Goal: Information Seeking & Learning: Learn about a topic

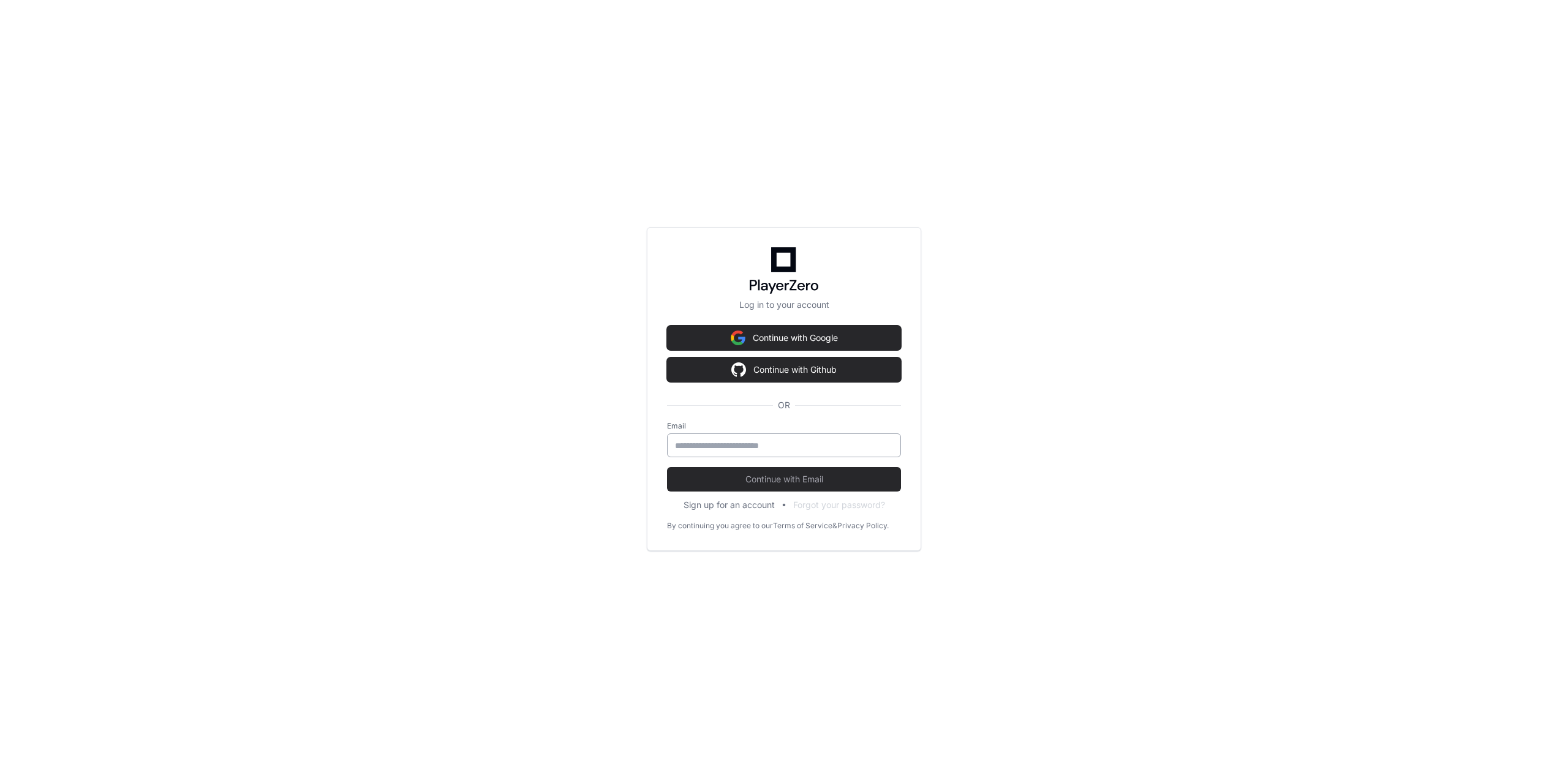
click at [785, 455] on div at bounding box center [784, 445] width 234 height 24
click at [783, 449] on input "email" at bounding box center [784, 445] width 218 height 12
type input "**********"
click at [667, 467] on button "Continue with Email" at bounding box center [784, 479] width 234 height 24
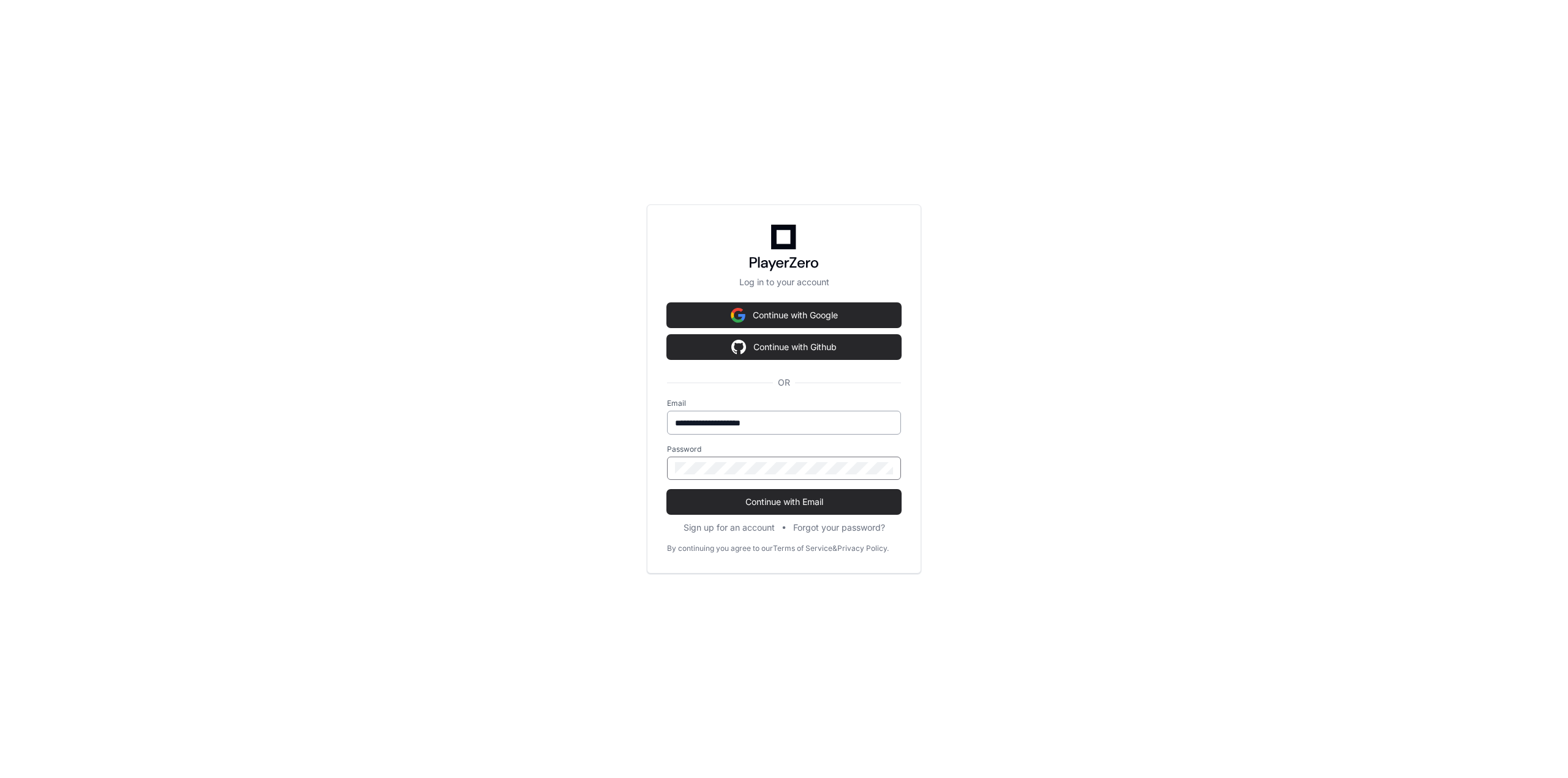
click at [667, 490] on button "Continue with Email" at bounding box center [784, 502] width 234 height 24
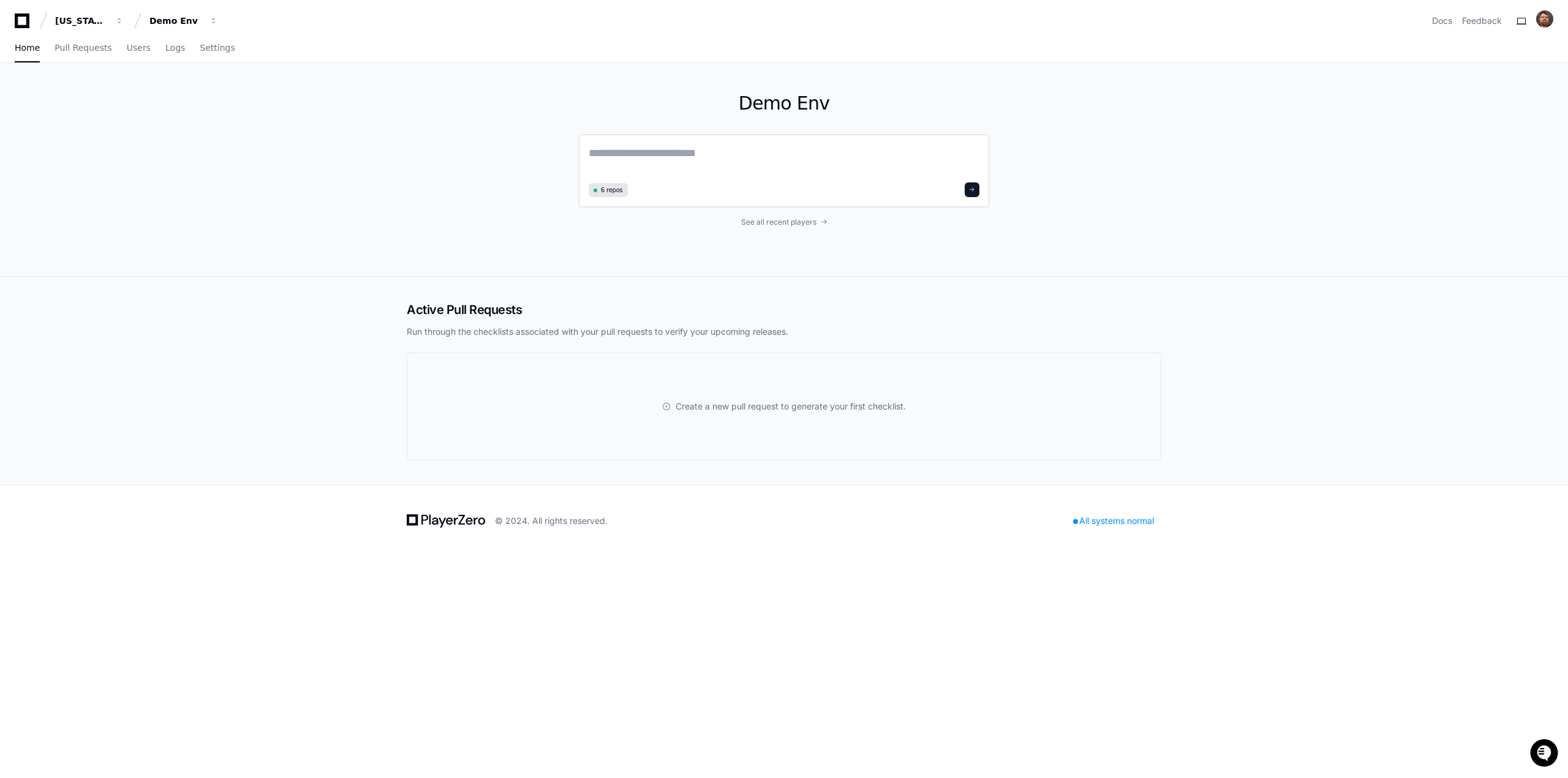
click at [808, 167] on textarea at bounding box center [784, 161] width 391 height 34
click at [634, 152] on textarea at bounding box center [784, 161] width 391 height 34
click at [758, 219] on span "See all recent players" at bounding box center [778, 222] width 75 height 10
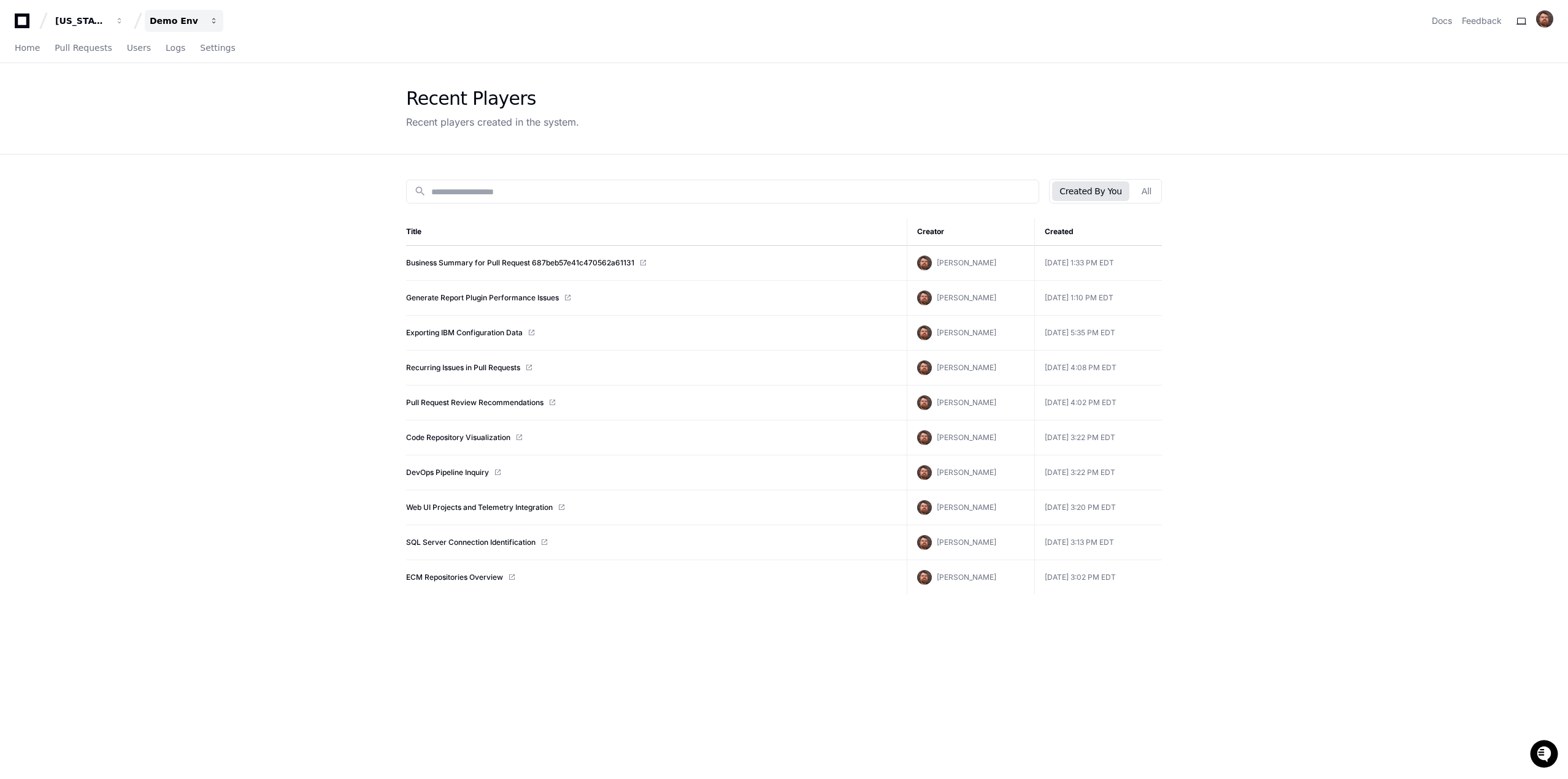
click at [108, 21] on div "Demo Env" at bounding box center [81, 20] width 53 height 12
click at [188, 166] on span "GP-CMAG-MP2" at bounding box center [205, 163] width 72 height 14
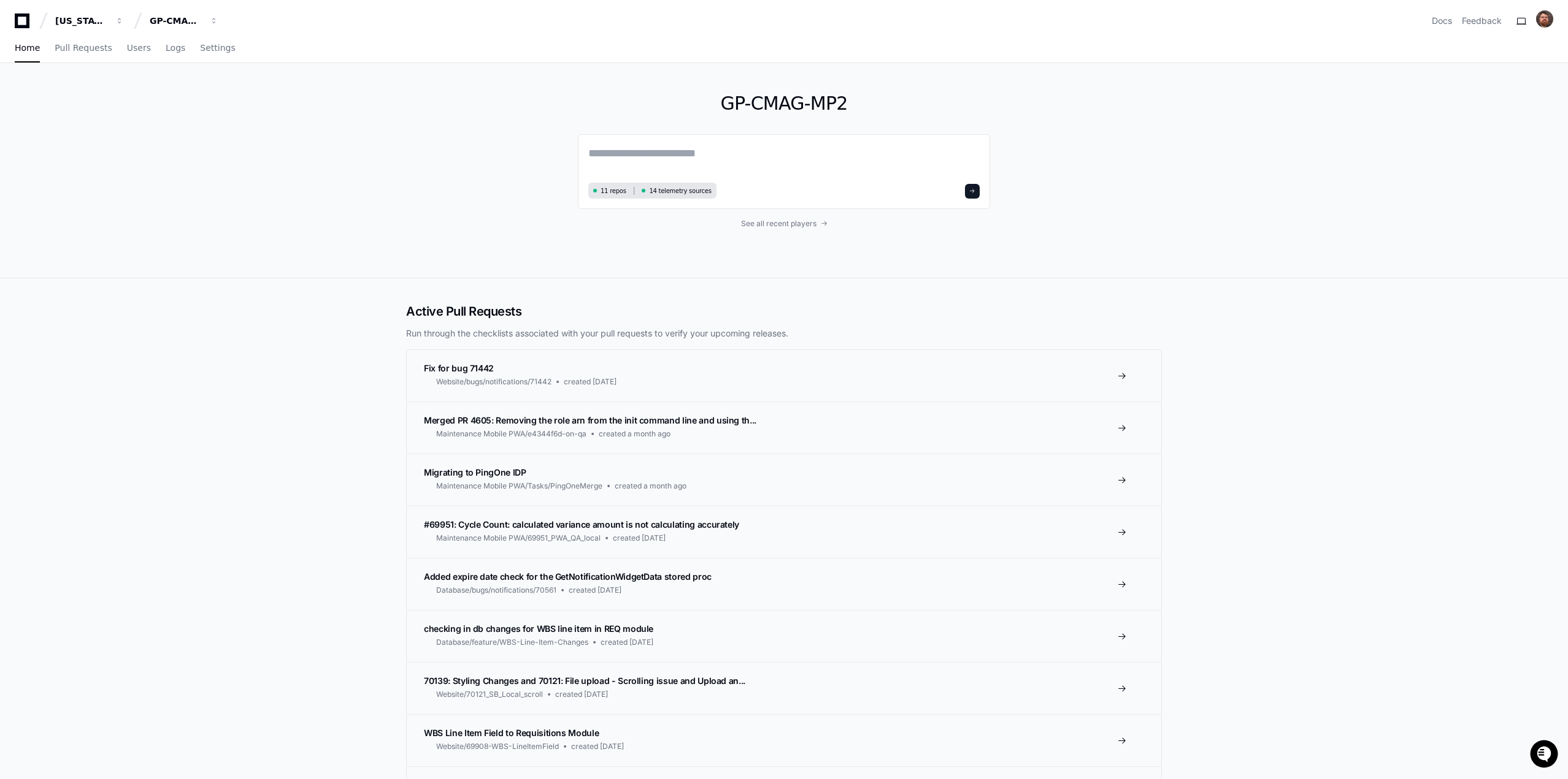
click at [767, 217] on div "GP-CMAG-MP2 11 repos 14 telemetry sources See all recent players" at bounding box center [783, 170] width 412 height 215
click at [765, 226] on span "See all recent players" at bounding box center [779, 223] width 76 height 10
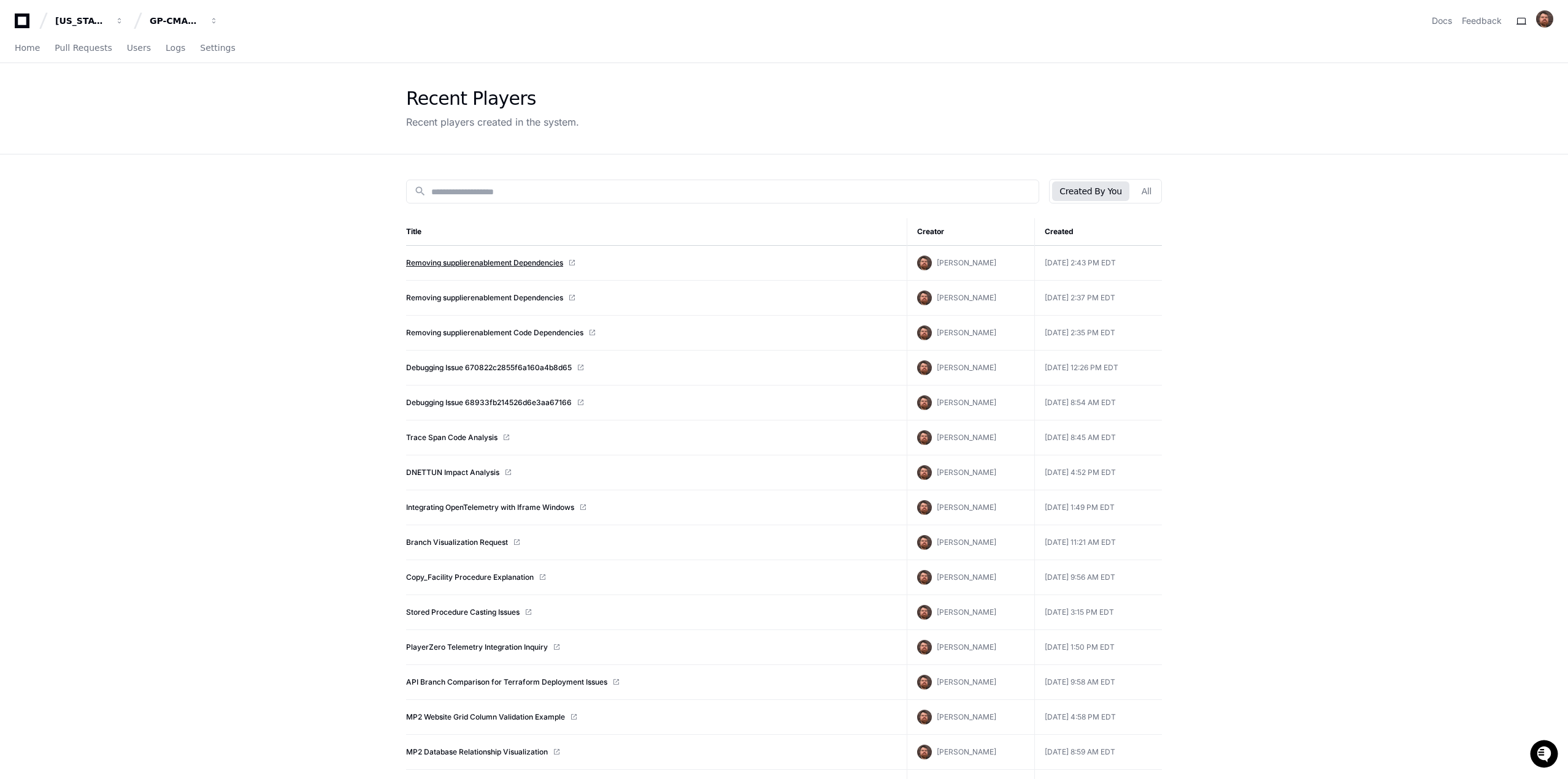
click at [497, 263] on link "Removing supplierenablement Dependencies" at bounding box center [484, 263] width 157 height 10
click at [193, 242] on app-recent-players "Recent Players Recent players created in the system. search Created By You All …" at bounding box center [784, 615] width 1568 height 1103
click at [1385, 310] on app-recent-players "Recent Players Recent players created in the system. search Created By You All …" at bounding box center [784, 615] width 1568 height 1103
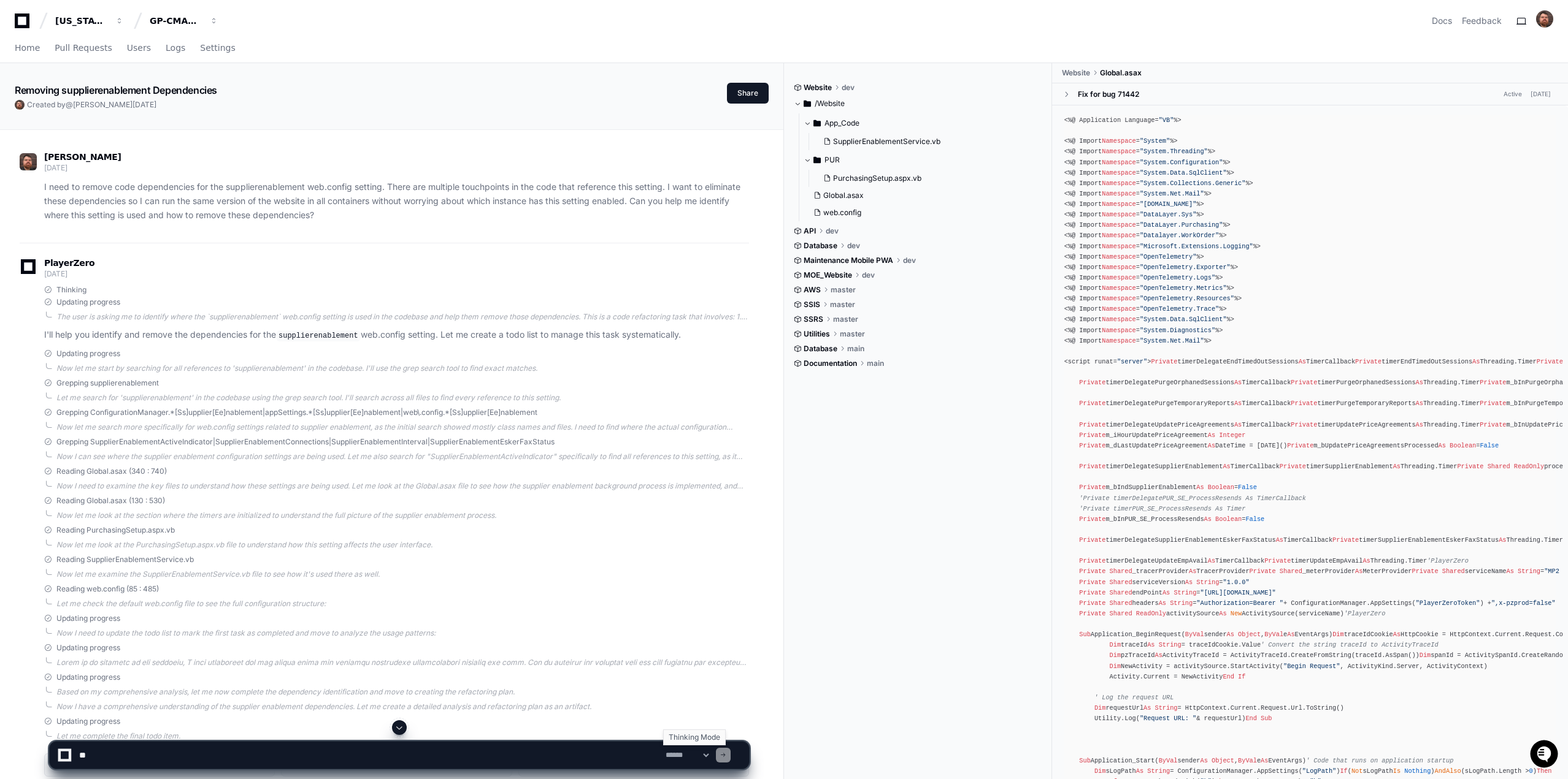
click at [711, 758] on select "**********" at bounding box center [687, 755] width 48 height 9
drag, startPoint x: 714, startPoint y: 758, endPoint x: 975, endPoint y: 632, distance: 289.8
click at [975, 632] on div "Website dev /Website App_Code SupplierEnablementService.vb PUR PurchasingSetup.…" at bounding box center [923, 437] width 258 height 747
click at [711, 758] on select "**********" at bounding box center [687, 755] width 48 height 9
